Goal: Navigation & Orientation: Find specific page/section

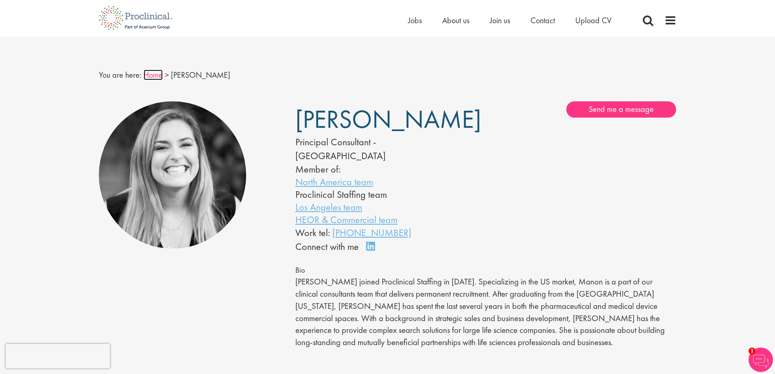
click at [151, 75] on link "Home" at bounding box center [153, 75] width 19 height 11
click at [326, 175] on link "North America team" at bounding box center [334, 181] width 78 height 13
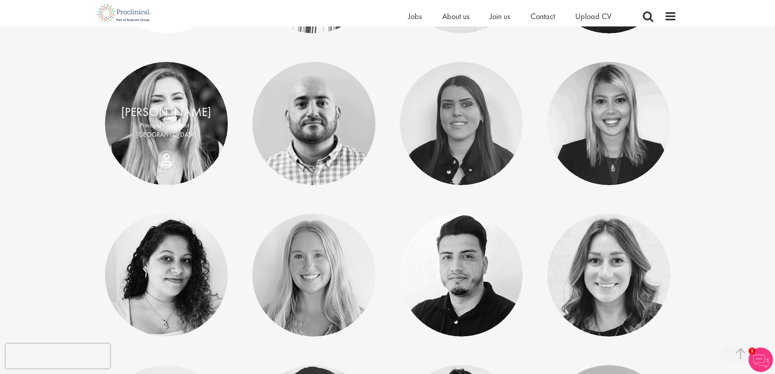
scroll to position [895, 0]
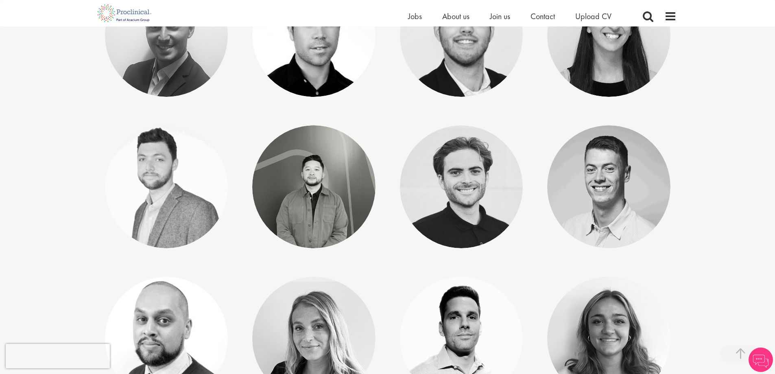
scroll to position [366, 0]
